Goal: Transaction & Acquisition: Purchase product/service

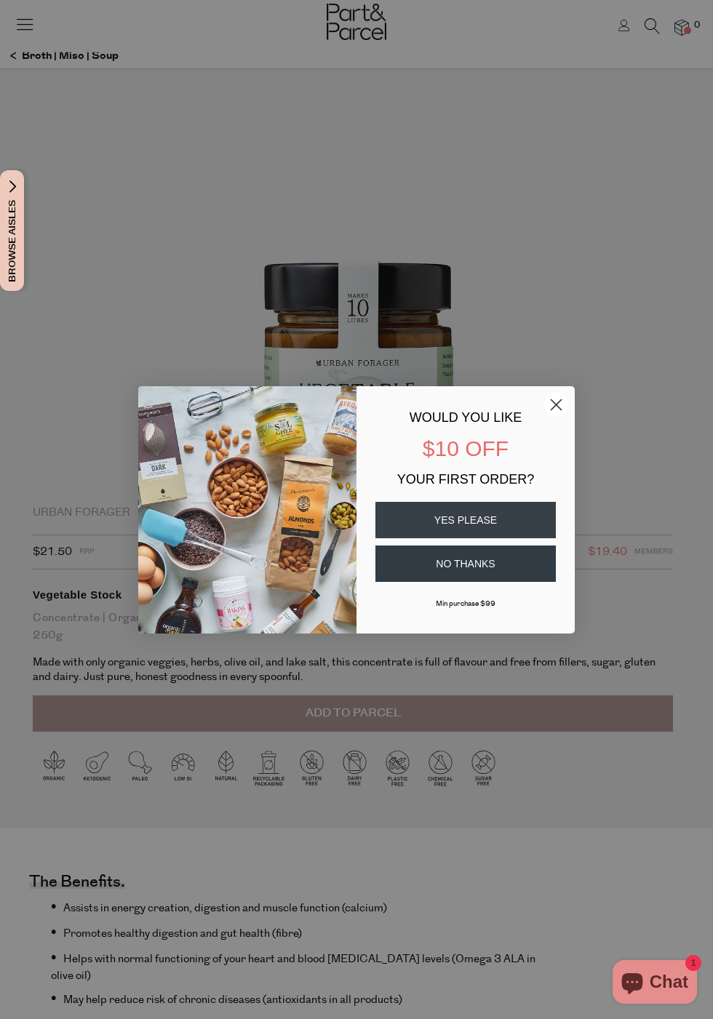
click at [544, 407] on circle "Close dialog" at bounding box center [556, 404] width 24 height 24
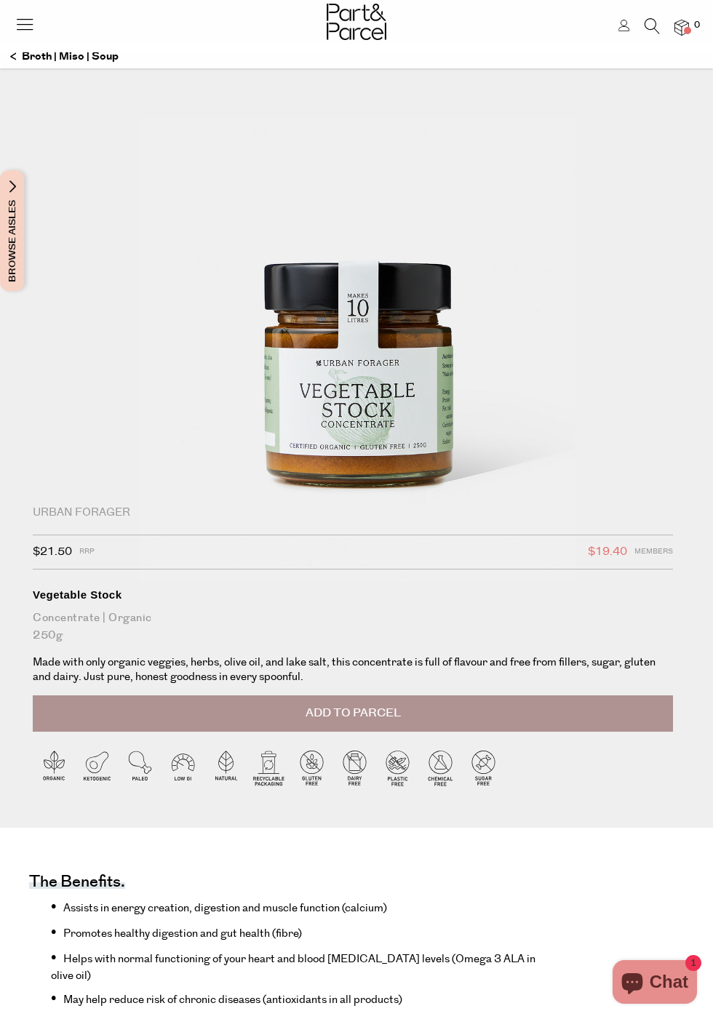
click at [349, 715] on span "Add to Parcel" at bounding box center [352, 713] width 95 height 17
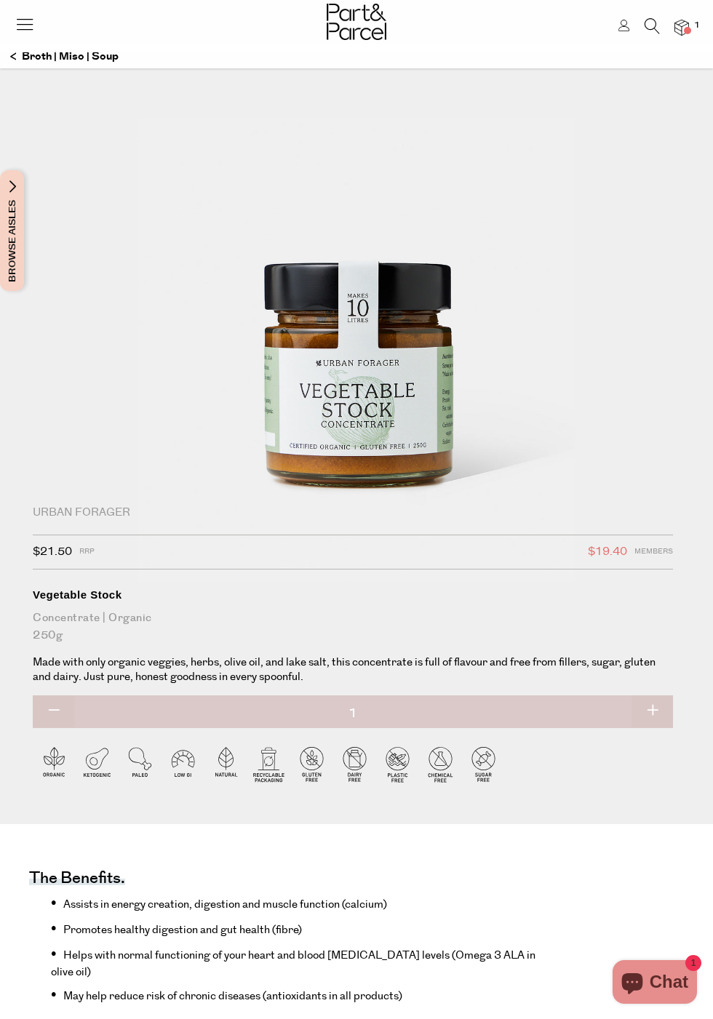
click at [650, 715] on button "button" at bounding box center [651, 711] width 41 height 32
type input "2"
click at [49, 716] on button "button" at bounding box center [53, 711] width 41 height 32
type input "1"
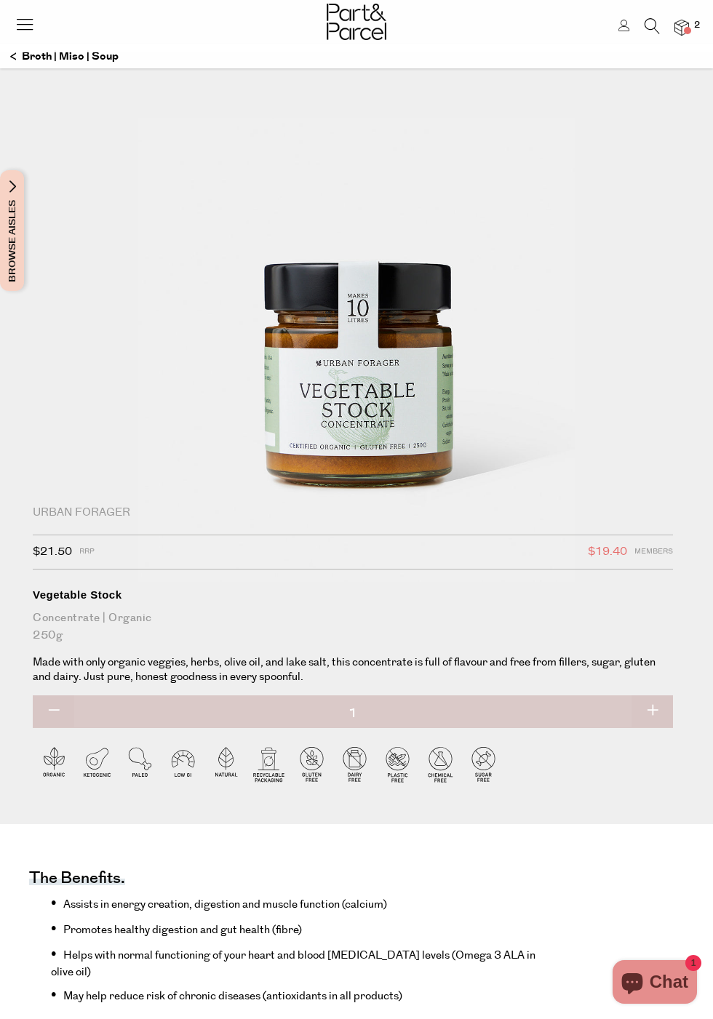
type input "1"
click at [54, 716] on button "button" at bounding box center [53, 711] width 41 height 32
type input "0"
